Goal: Navigation & Orientation: Find specific page/section

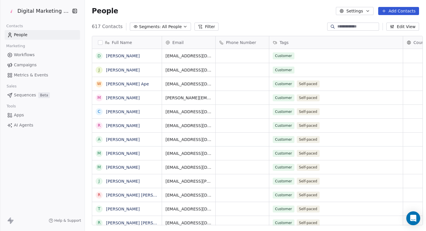
scroll to position [204, 345]
click at [22, 68] on span "Campaigns" at bounding box center [25, 65] width 23 height 6
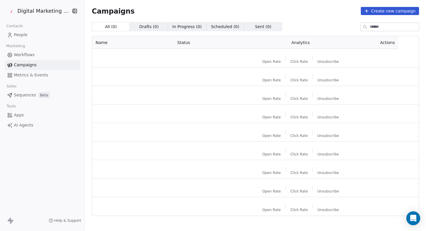
click at [27, 55] on span "Workflows" at bounding box center [24, 55] width 21 height 6
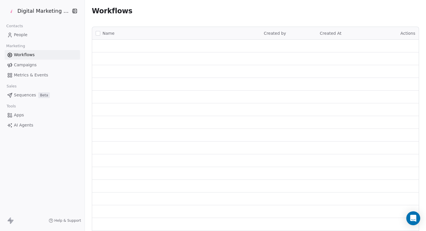
click at [26, 62] on link "Campaigns" at bounding box center [42, 65] width 75 height 10
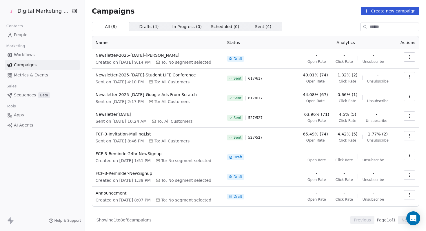
click at [244, 26] on span "Sent ( 4 ) Sent ( 4 )" at bounding box center [263, 26] width 38 height 9
